Goal: Information Seeking & Learning: Learn about a topic

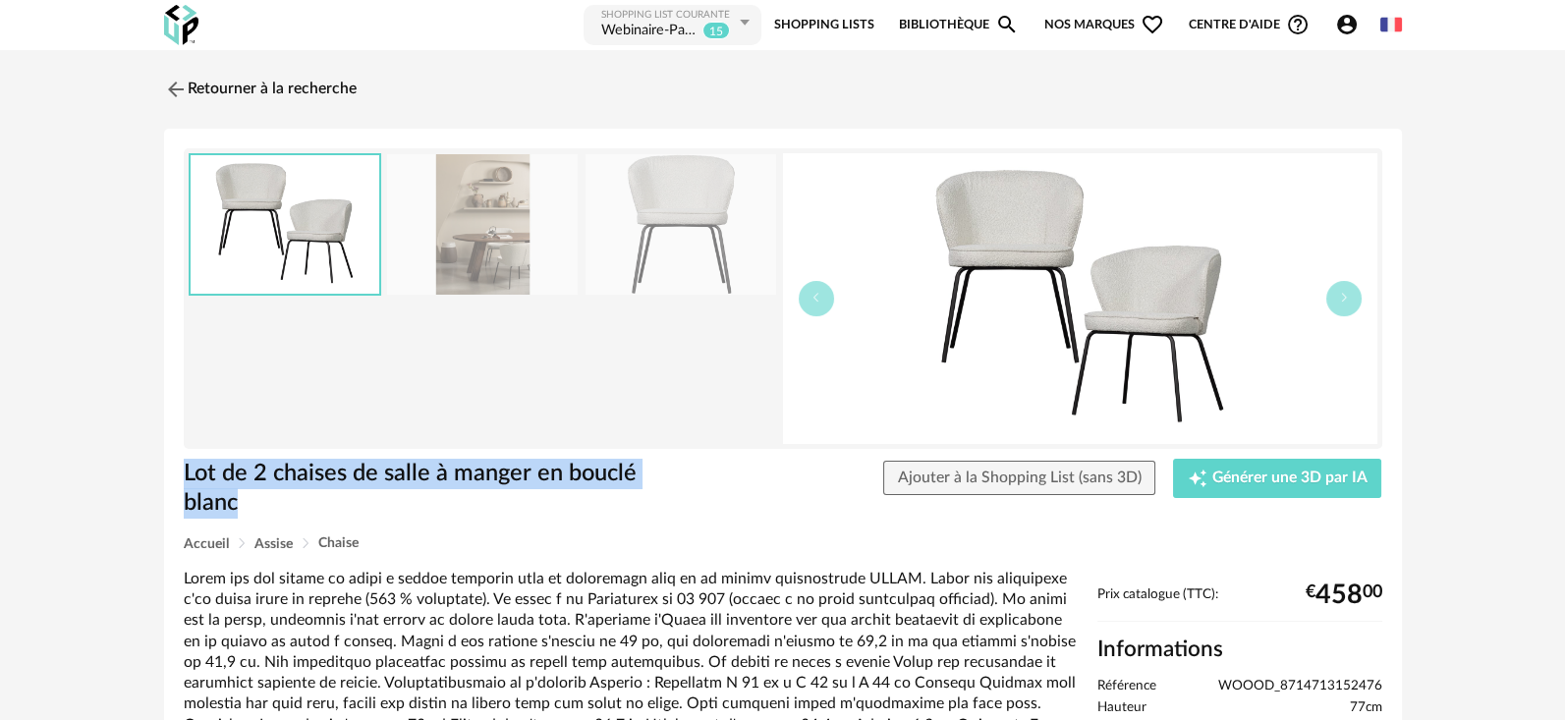
drag, startPoint x: 258, startPoint y: 507, endPoint x: 182, endPoint y: 483, distance: 80.2
click at [184, 483] on h1 "Lot de 2 chaises de salle à manger en bouclé blanc" at bounding box center [428, 489] width 488 height 60
copy h1 "Lot de 2 chaises de salle à manger en bouclé blanc"
click at [1046, 301] on img at bounding box center [1080, 298] width 594 height 291
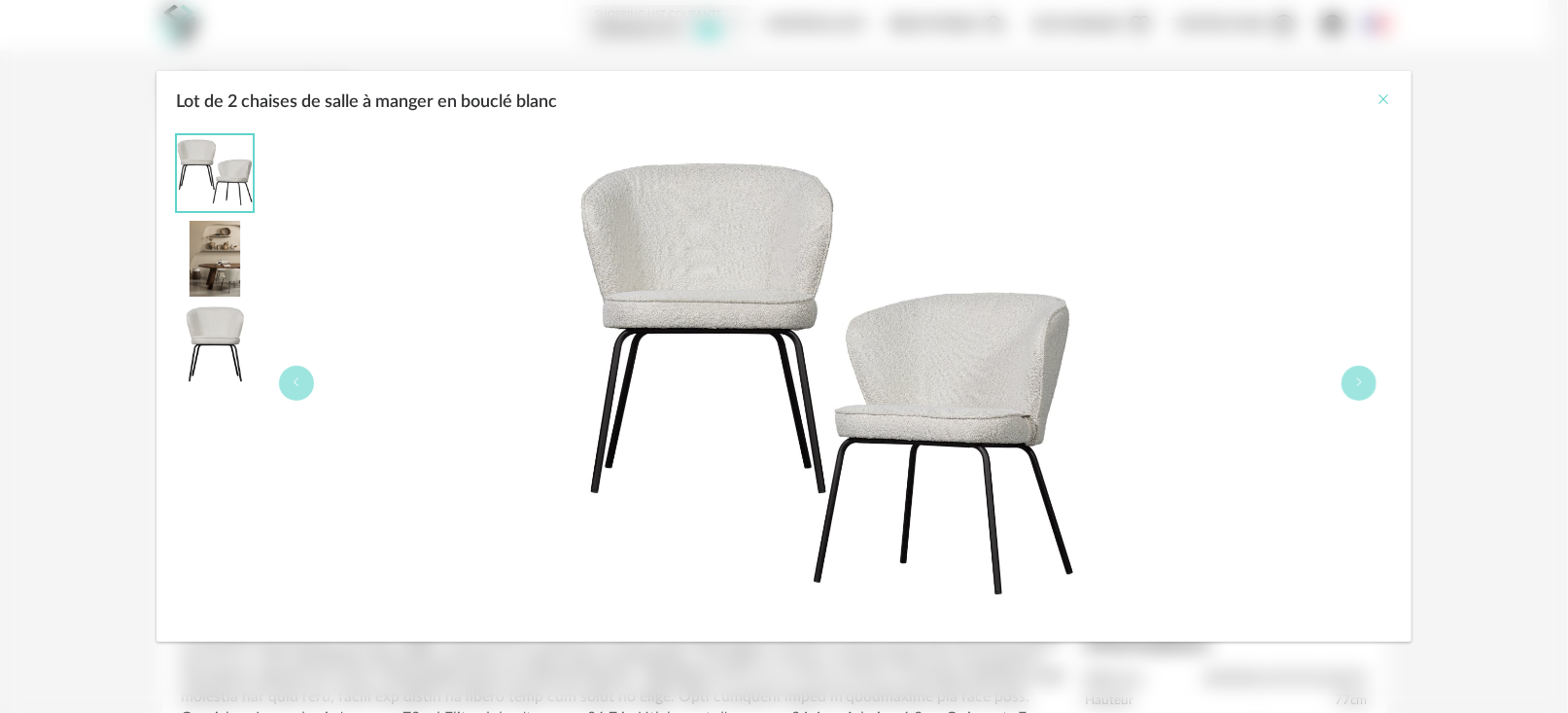
click at [1386, 94] on icon "Close" at bounding box center [1385, 99] width 16 height 16
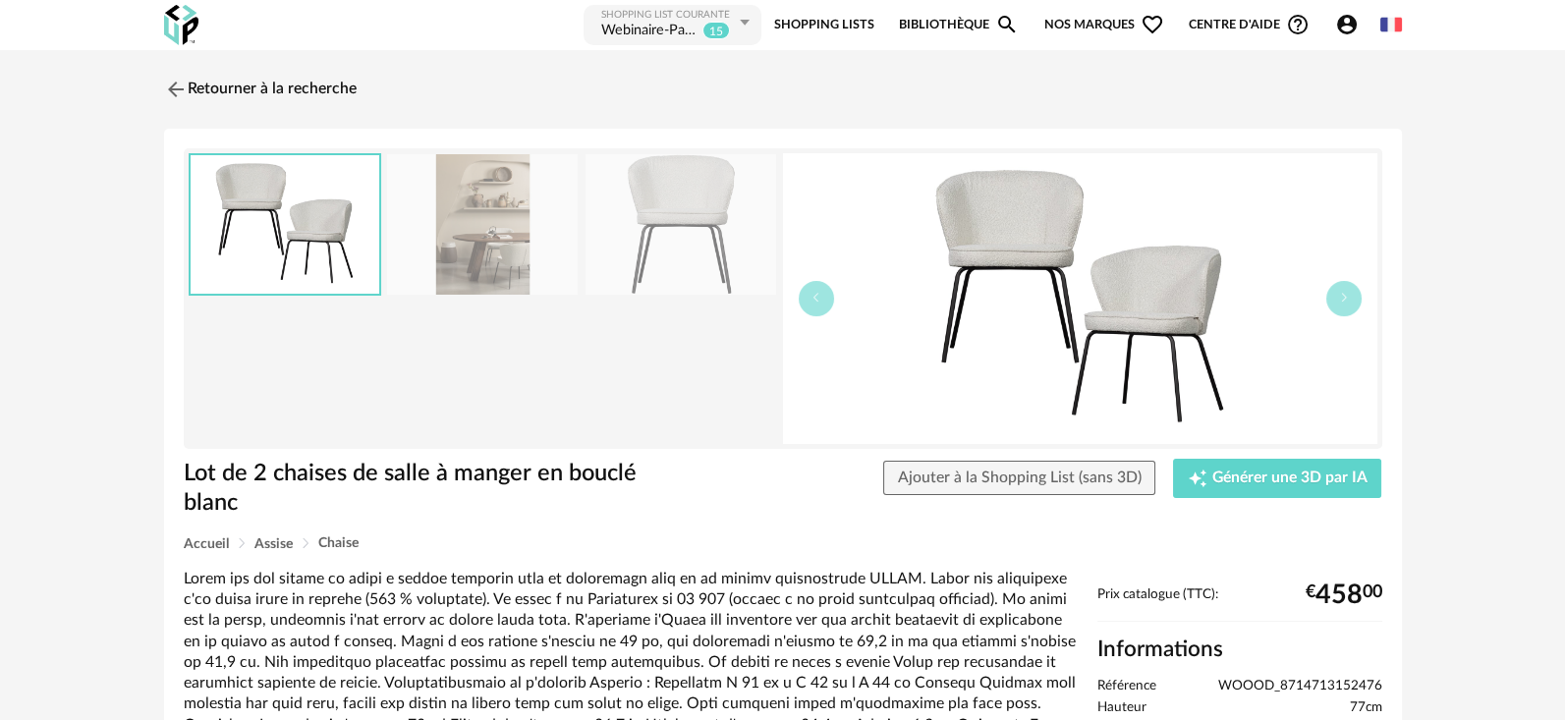
click at [1247, 691] on span "WOOOD_8714713152476" at bounding box center [1300, 687] width 164 height 18
click at [1246, 690] on span "WOOOD_8714713152476" at bounding box center [1300, 687] width 164 height 18
copy span "WOOOD_8714713152476"
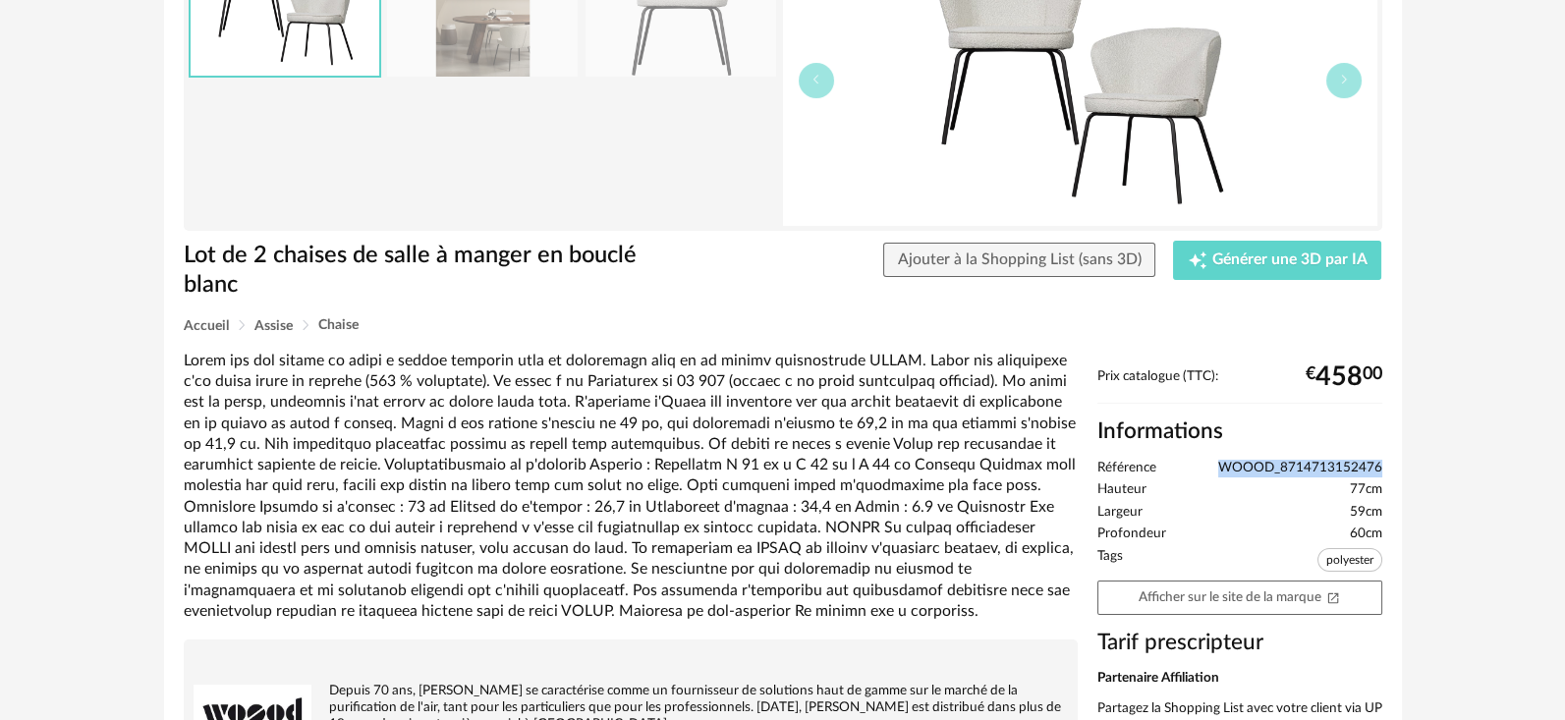
click at [1258, 464] on span "WOOOD_8714713152476" at bounding box center [1300, 469] width 164 height 18
